Goal: Communication & Community: Answer question/provide support

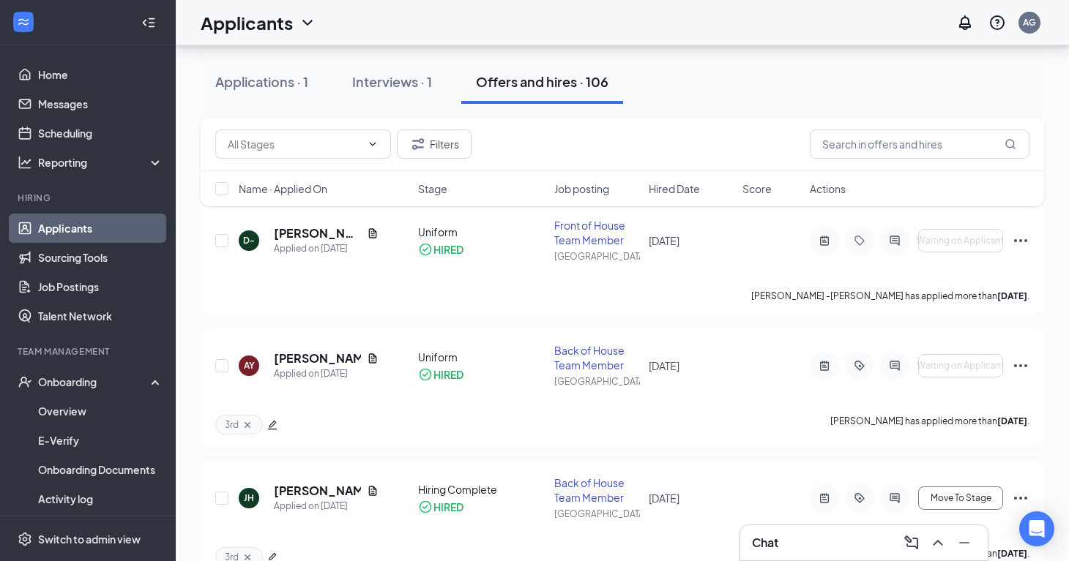
scroll to position [150, 0]
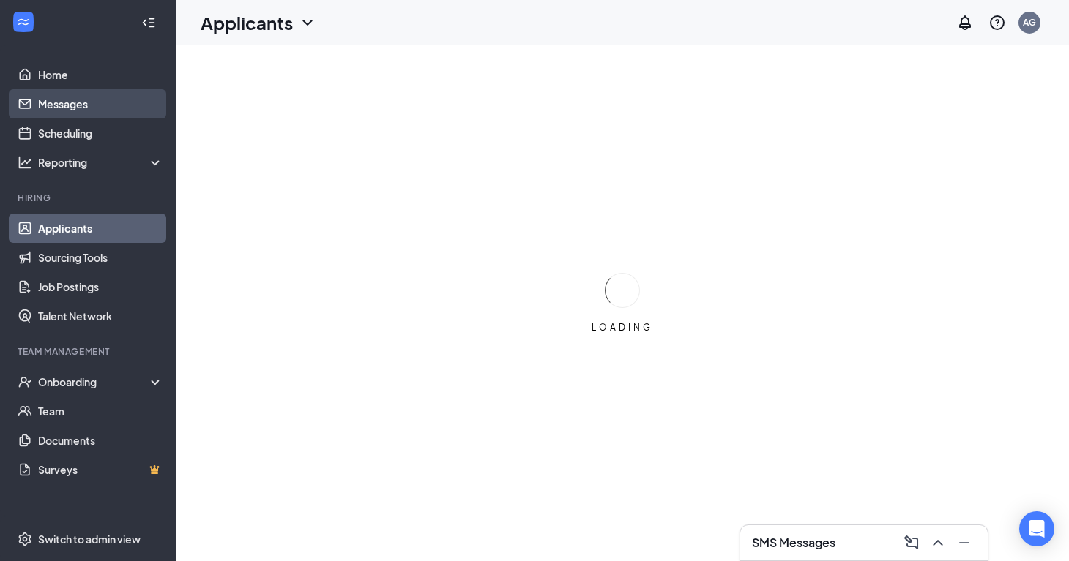
click at [90, 105] on link "Messages" at bounding box center [100, 103] width 125 height 29
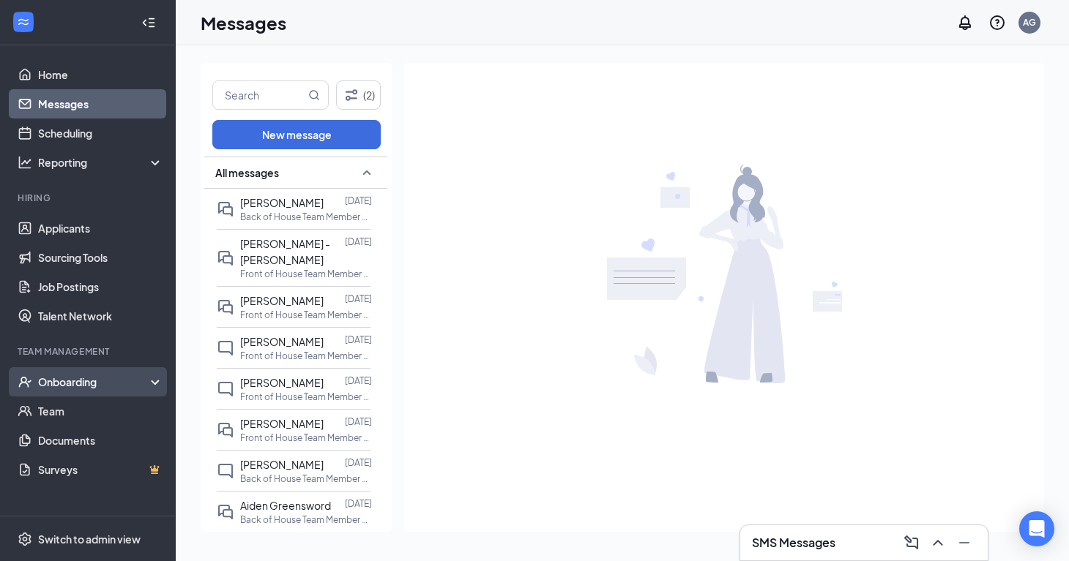
click at [100, 392] on div "Onboarding" at bounding box center [88, 381] width 176 height 29
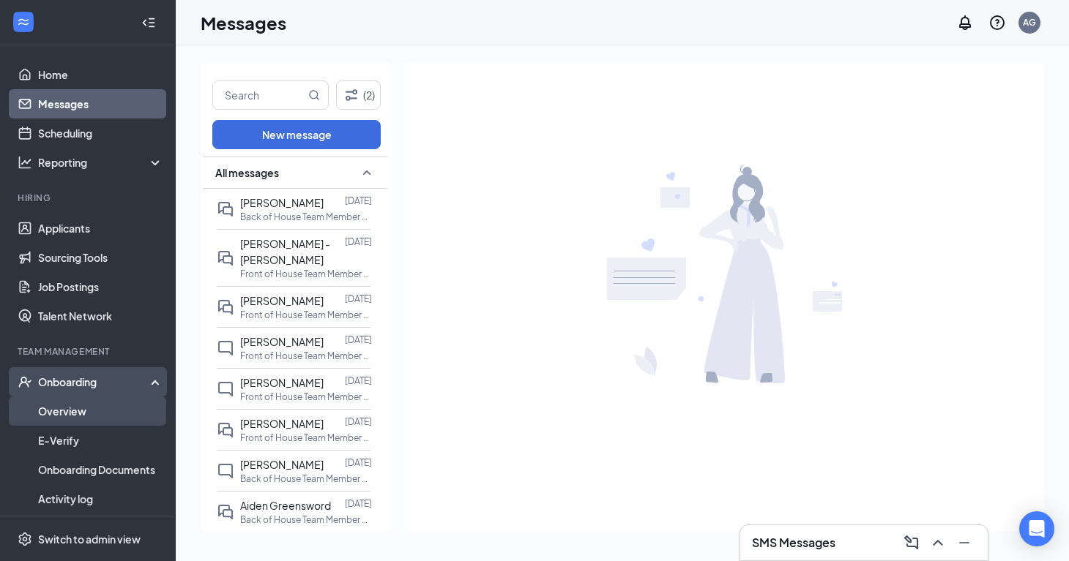
click at [102, 414] on link "Overview" at bounding box center [100, 411] width 125 height 29
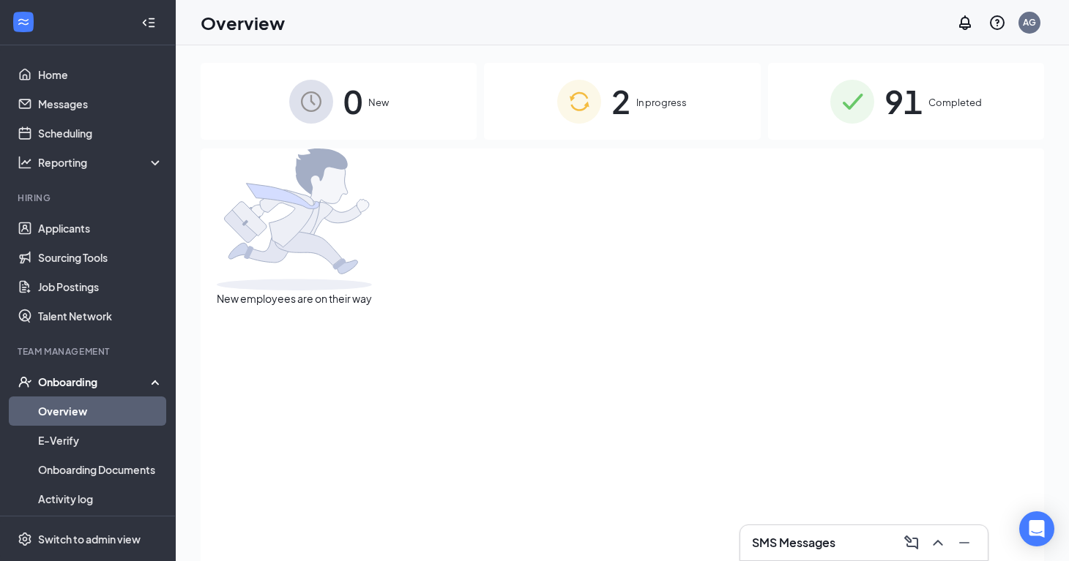
click at [614, 116] on span "2" at bounding box center [620, 101] width 19 height 51
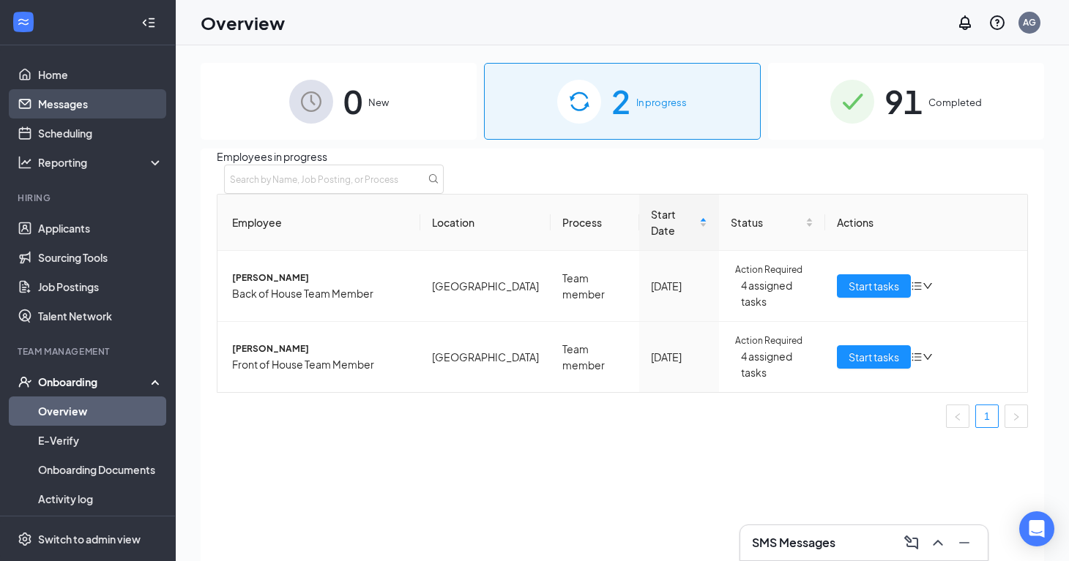
click at [123, 91] on link "Messages" at bounding box center [100, 103] width 125 height 29
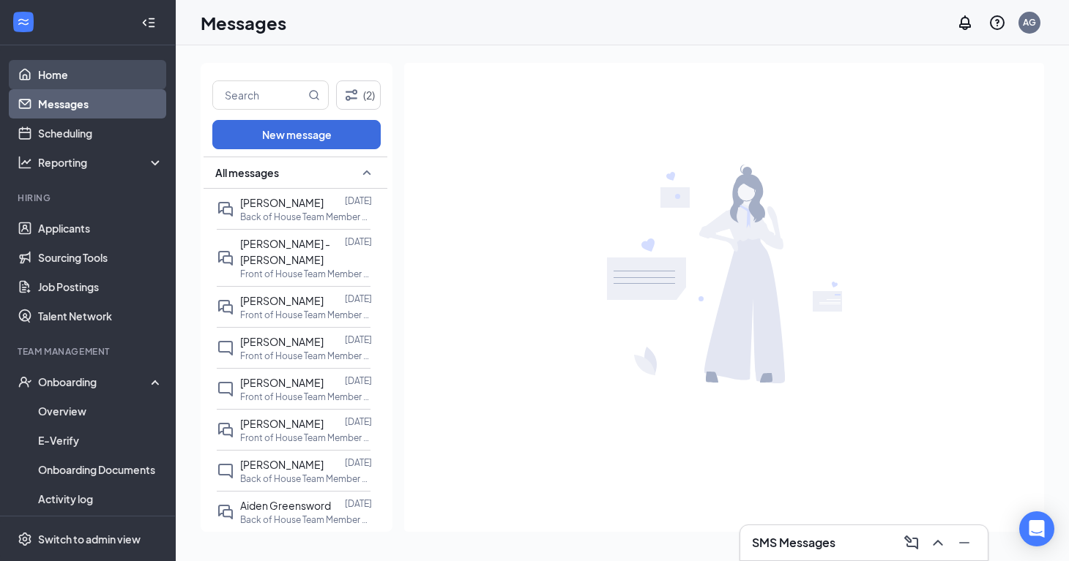
click at [88, 66] on link "Home" at bounding box center [100, 74] width 125 height 29
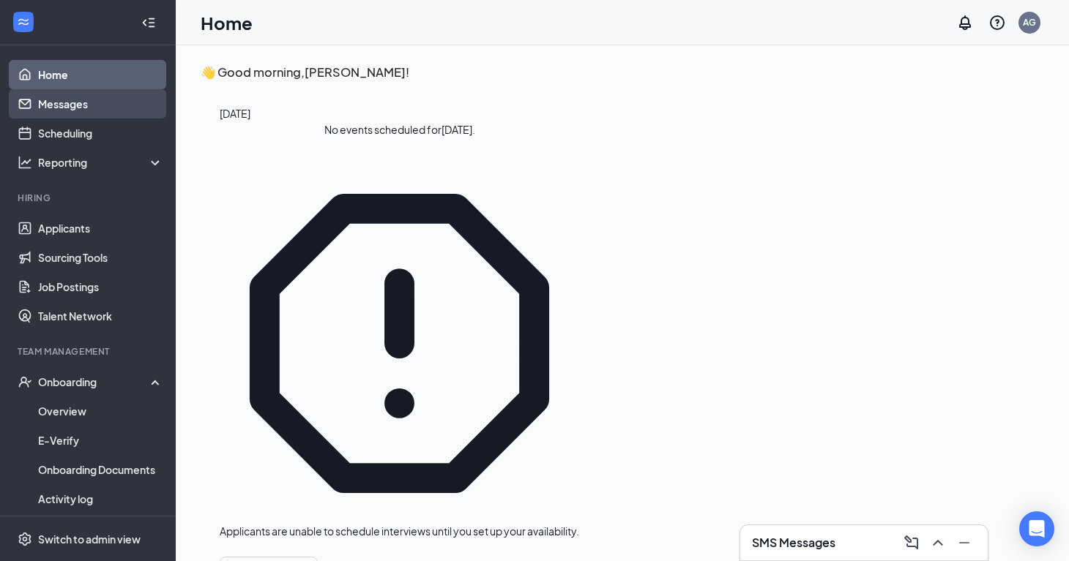
click at [85, 94] on link "Messages" at bounding box center [100, 103] width 125 height 29
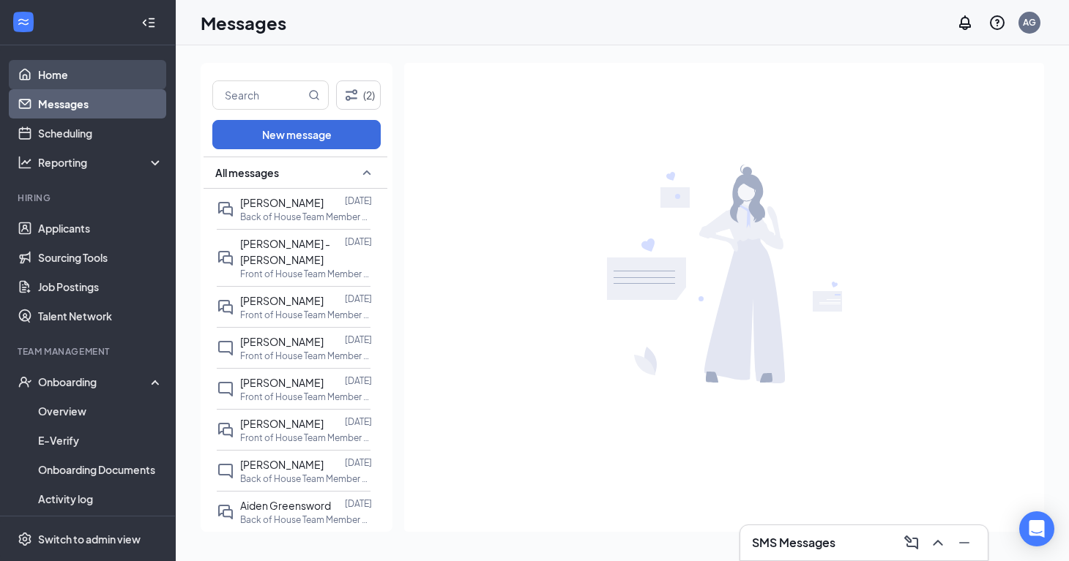
click at [63, 81] on link "Home" at bounding box center [100, 74] width 125 height 29
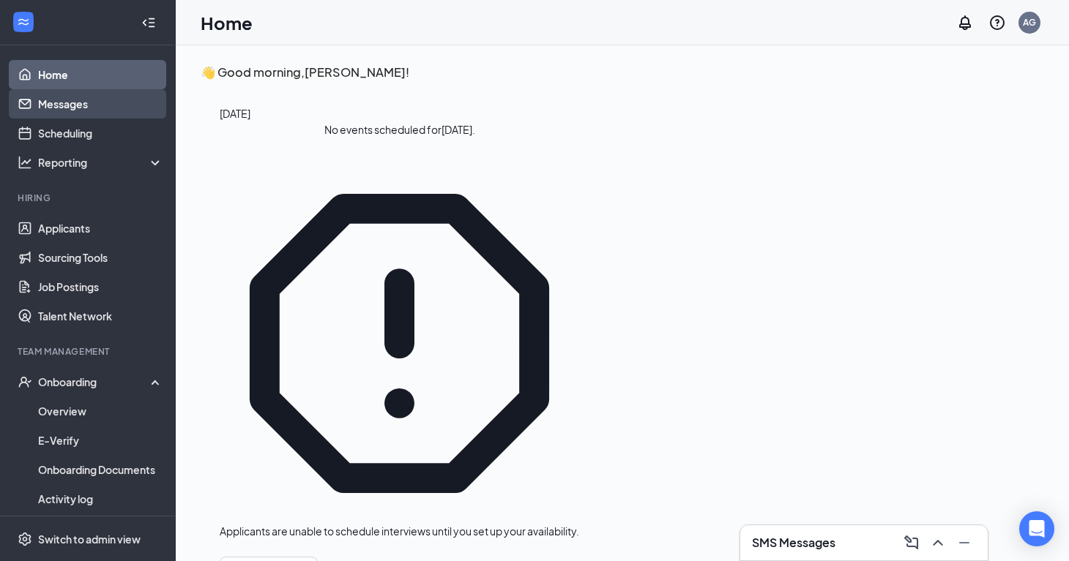
click at [62, 105] on link "Messages" at bounding box center [100, 103] width 125 height 29
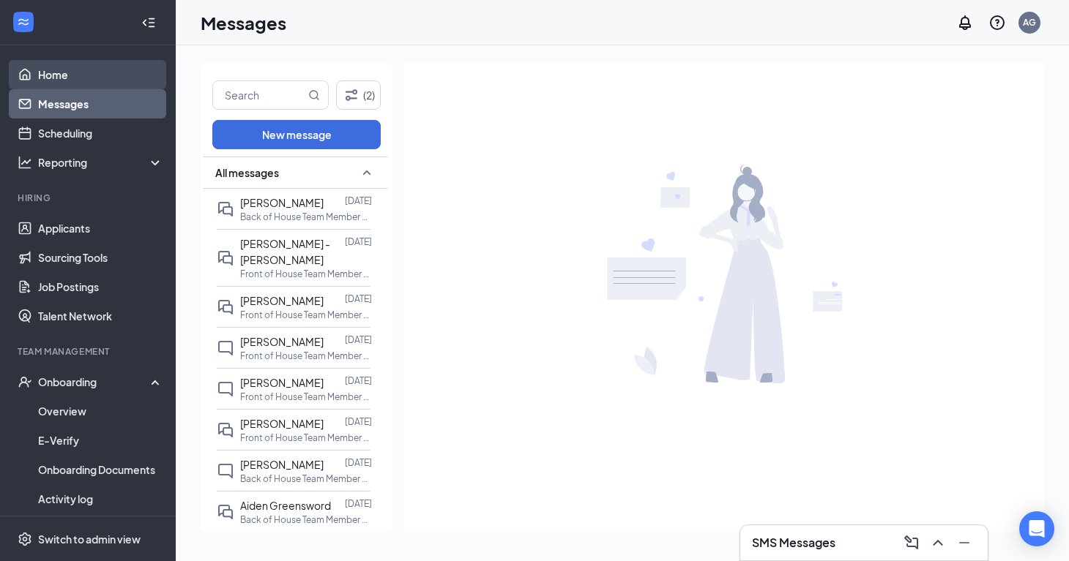
click at [62, 70] on link "Home" at bounding box center [100, 74] width 125 height 29
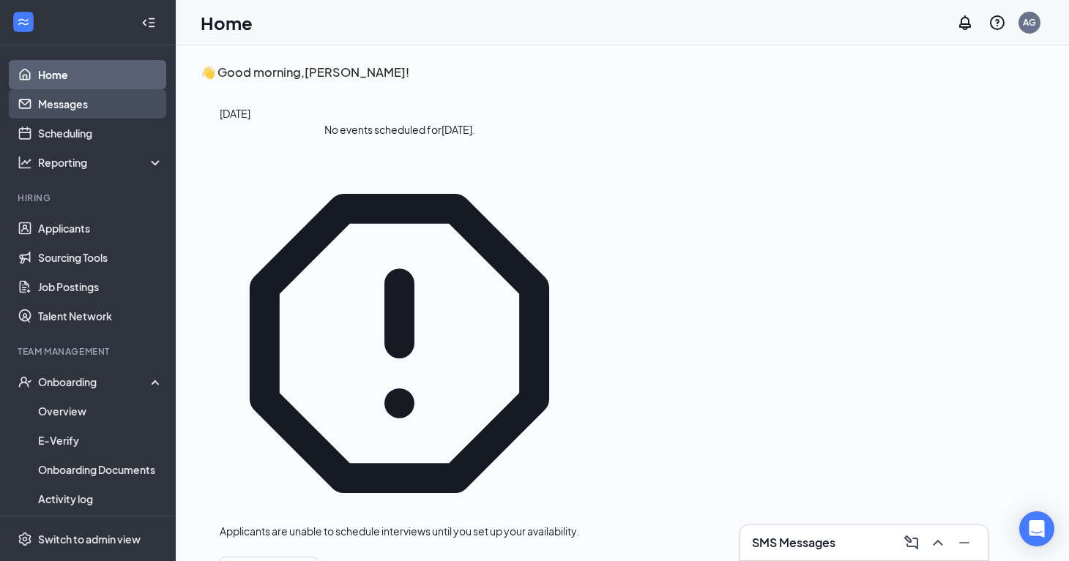
click at [61, 113] on link "Messages" at bounding box center [100, 103] width 125 height 29
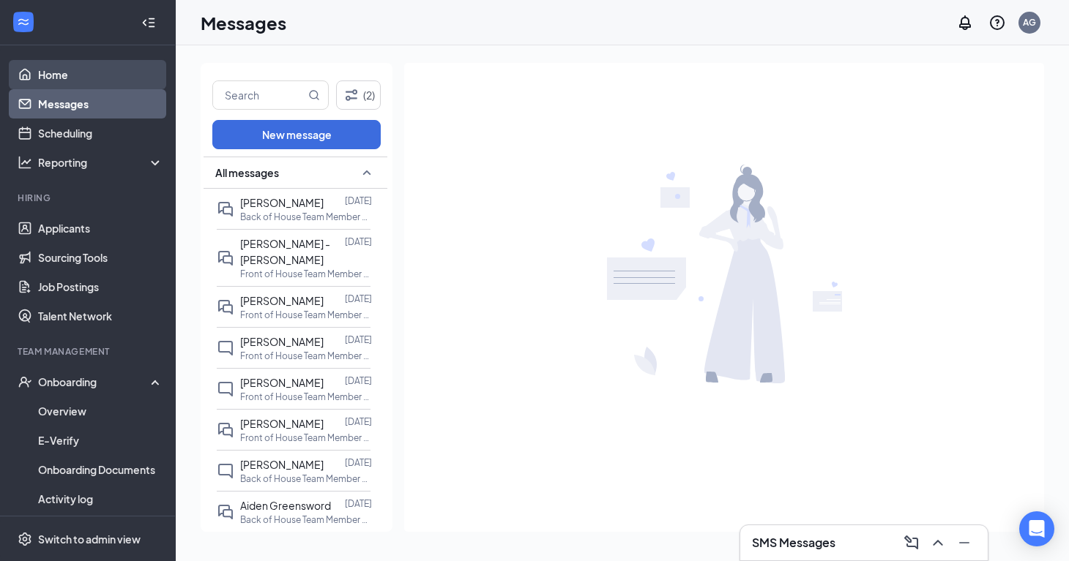
click at [96, 79] on link "Home" at bounding box center [100, 74] width 125 height 29
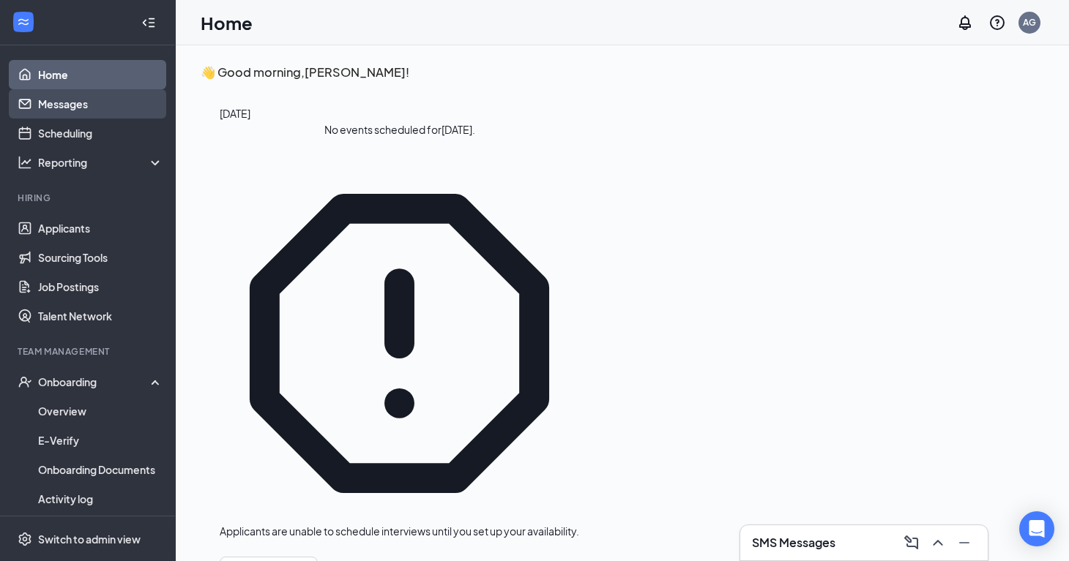
click at [93, 114] on link "Messages" at bounding box center [100, 103] width 125 height 29
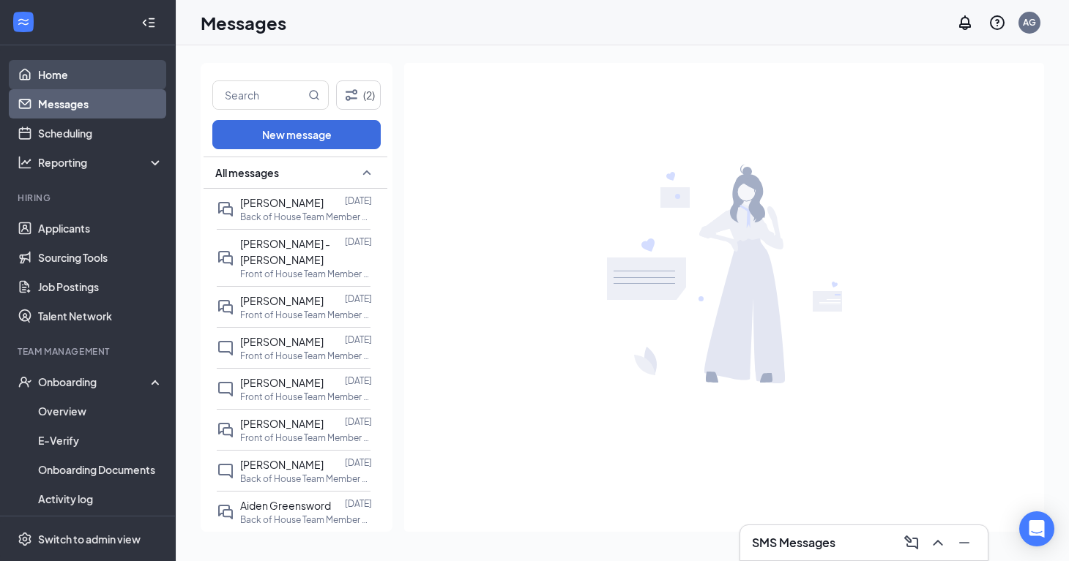
click at [127, 71] on link "Home" at bounding box center [100, 74] width 125 height 29
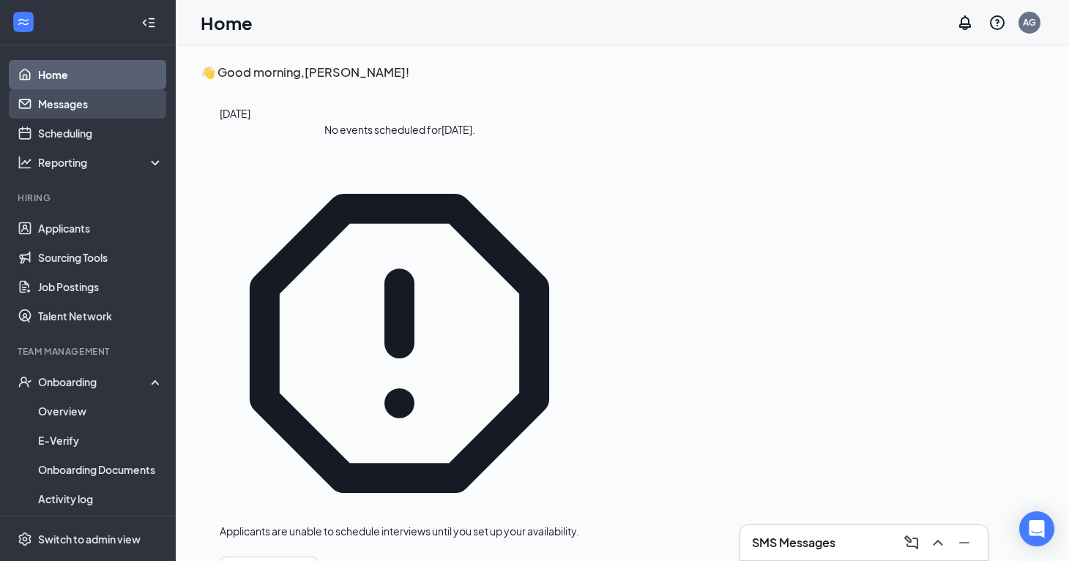
click at [114, 105] on link "Messages" at bounding box center [100, 103] width 125 height 29
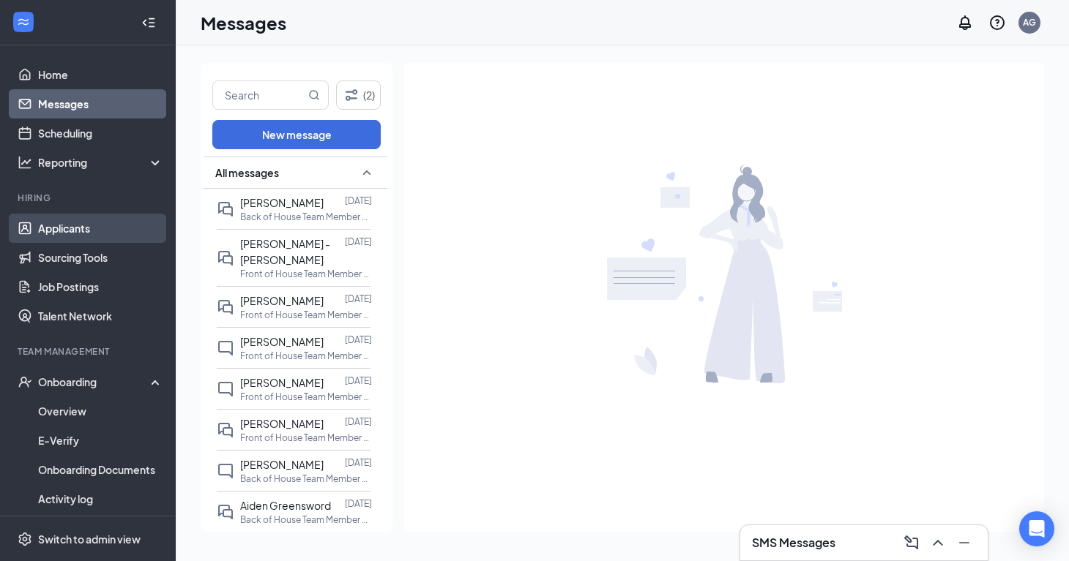
click at [101, 230] on link "Applicants" at bounding box center [100, 228] width 125 height 29
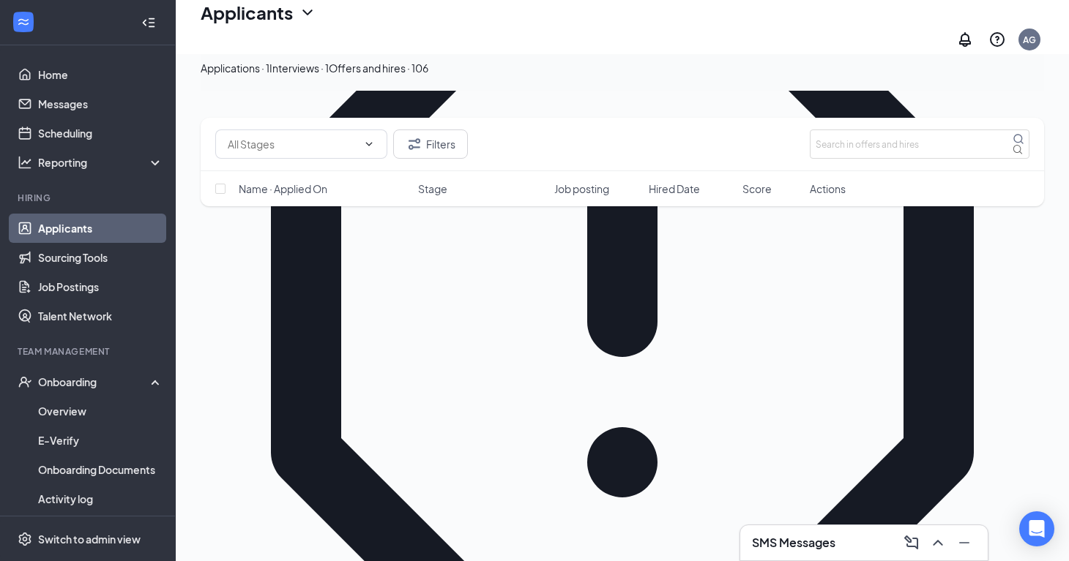
scroll to position [250, 0]
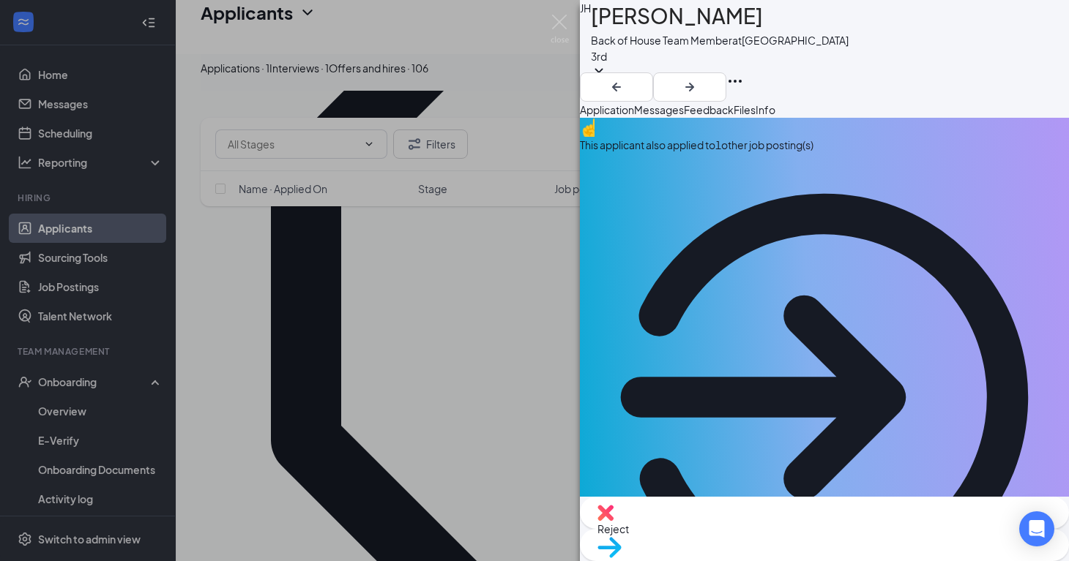
click at [684, 116] on span "Messages" at bounding box center [659, 109] width 50 height 13
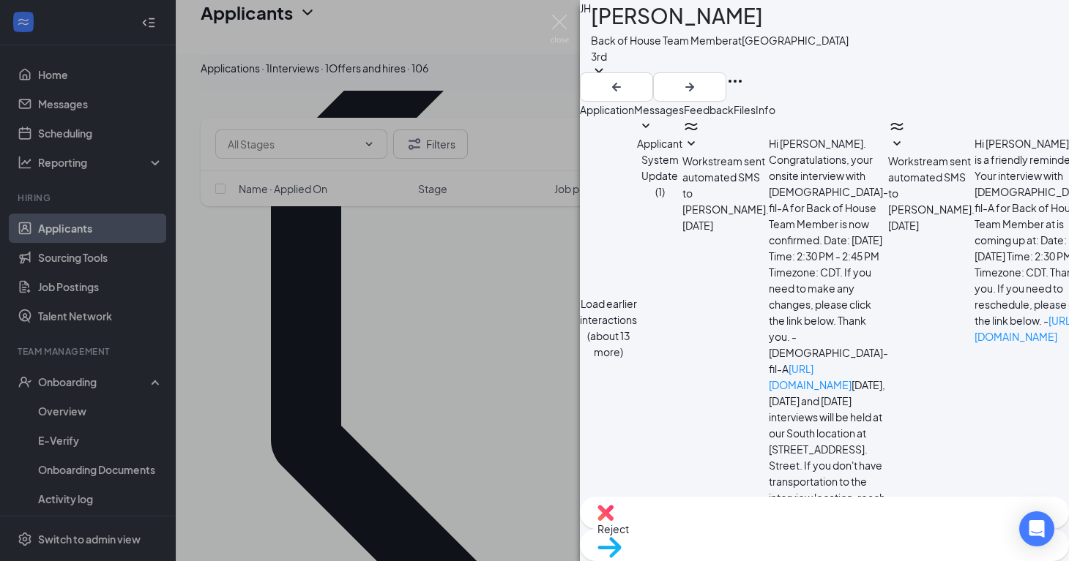
scroll to position [268, 0]
type textarea "Hi this is Abi the Training Director, I was hoping we could schedule orientatio…"
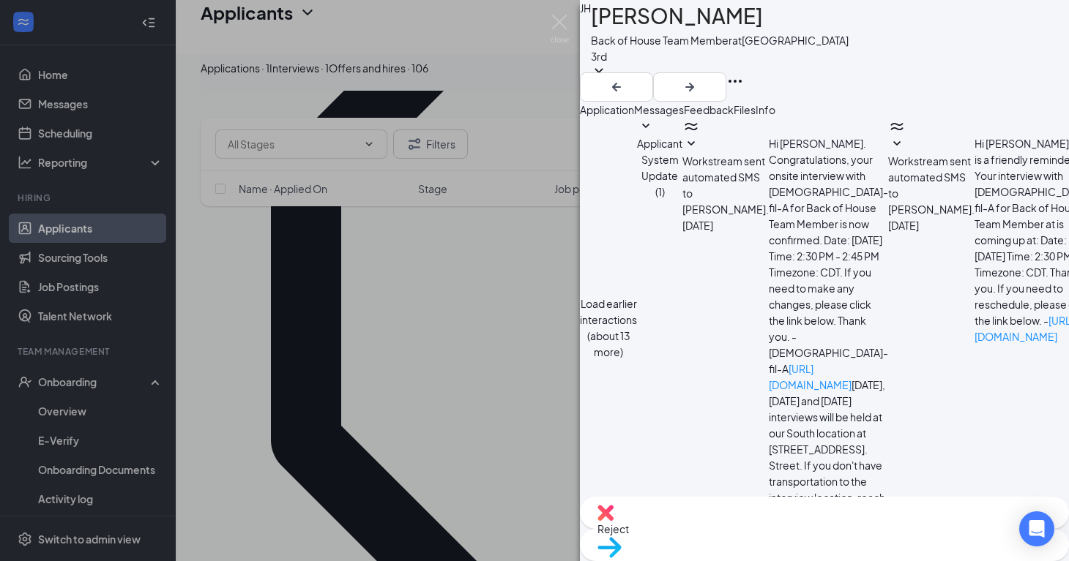
click at [326, 354] on div "JH Jessie Hernandez Back of House Team Member at North 31st Street 3rd Applicat…" at bounding box center [534, 280] width 1069 height 561
